Goal: Information Seeking & Learning: Check status

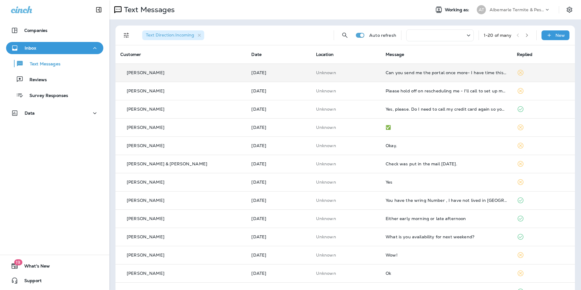
click at [517, 72] on icon at bounding box center [520, 72] width 7 height 7
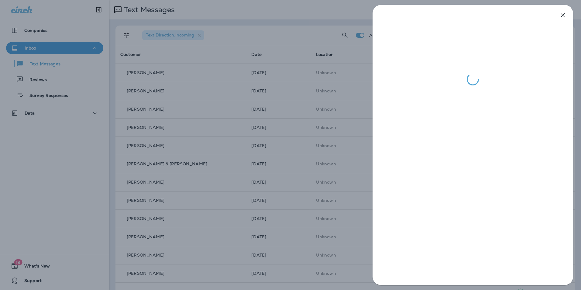
click at [561, 13] on icon "button" at bounding box center [562, 15] width 7 height 7
